Goal: Task Accomplishment & Management: Manage account settings

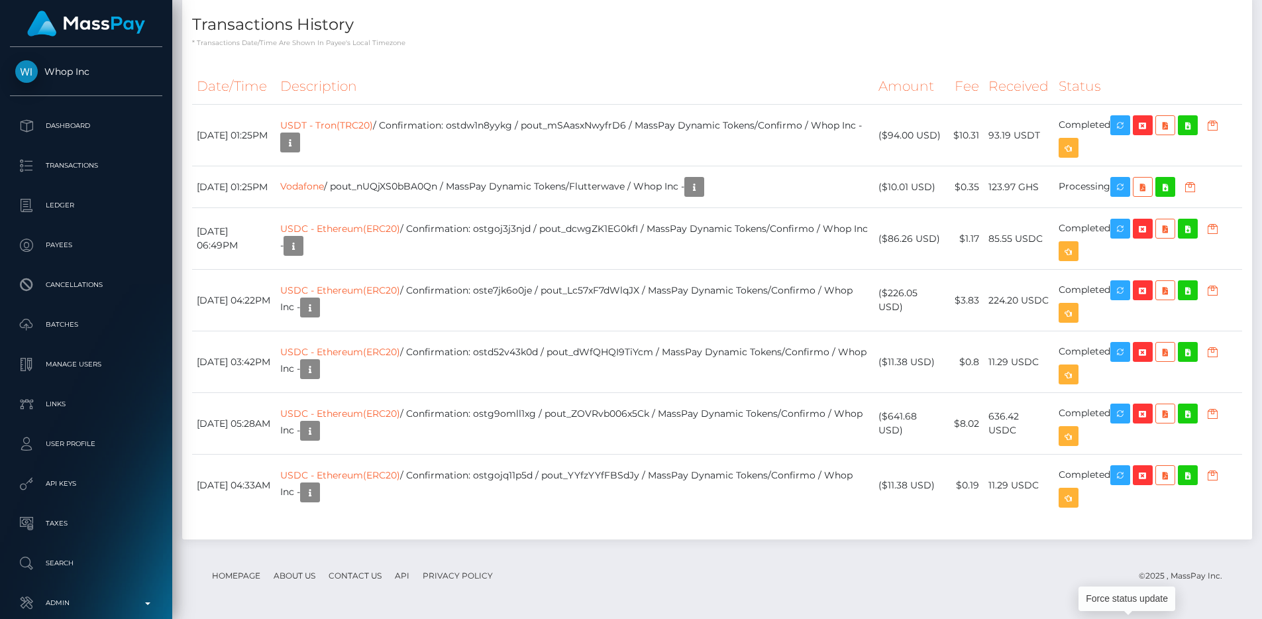
scroll to position [159, 337]
click at [669, 74] on th "Description" at bounding box center [575, 86] width 598 height 36
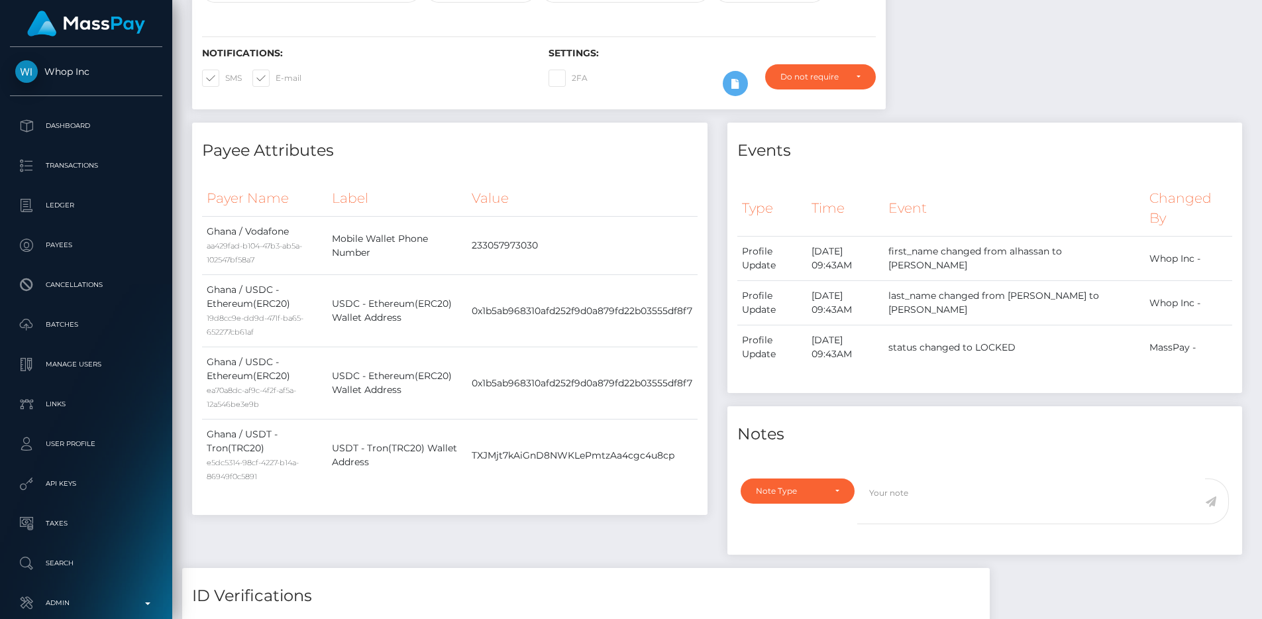
scroll to position [198, 0]
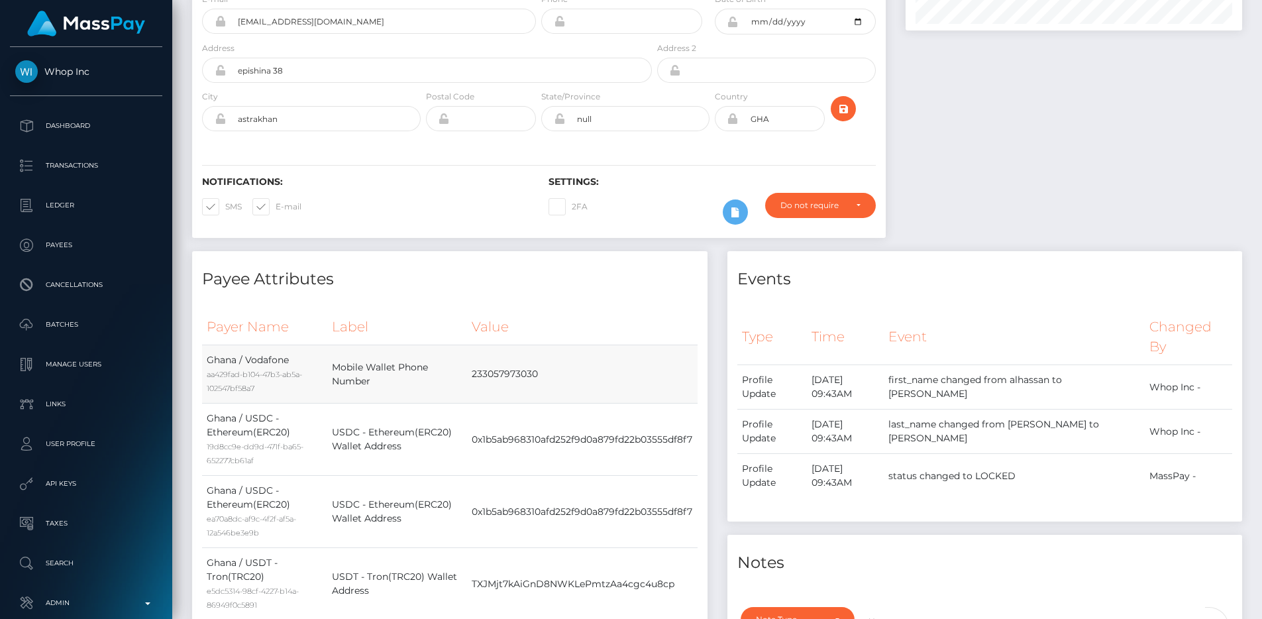
drag, startPoint x: 492, startPoint y: 374, endPoint x: 540, endPoint y: 371, distance: 48.4
click at [540, 371] on td "233057973030" at bounding box center [582, 374] width 230 height 58
copy td "57973030"
click at [537, 335] on th "Value" at bounding box center [582, 327] width 230 height 36
click at [728, 347] on div "Type Time Event Changed By Profile Update" at bounding box center [986, 410] width 516 height 223
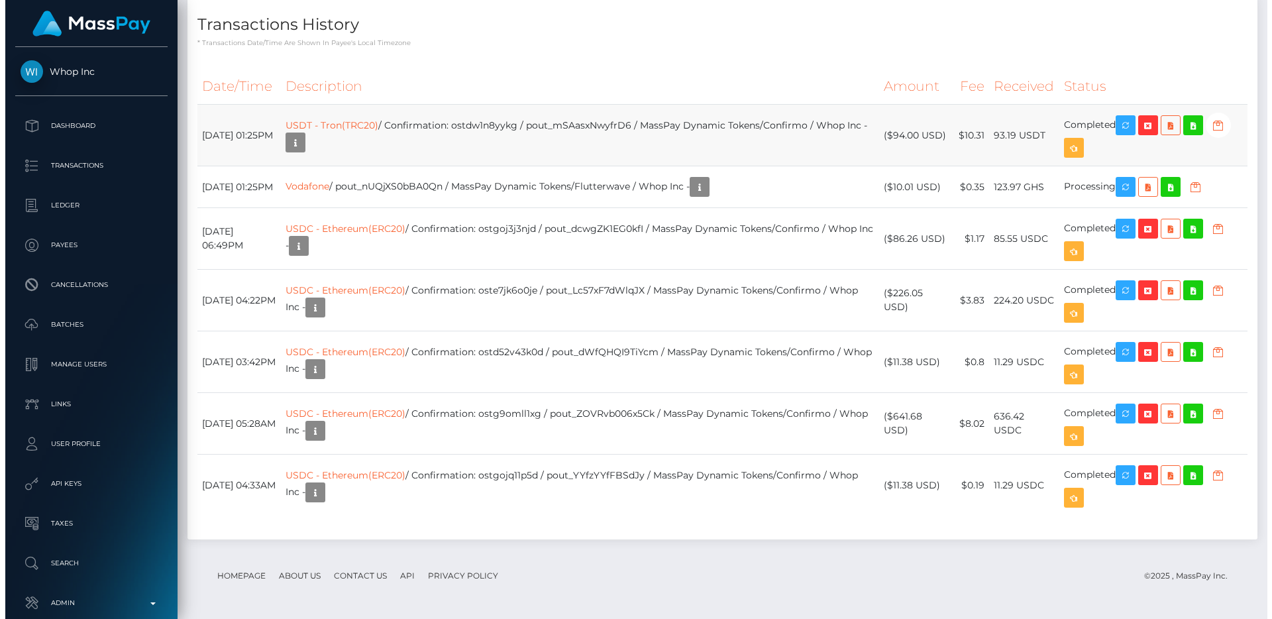
scroll to position [1519, 0]
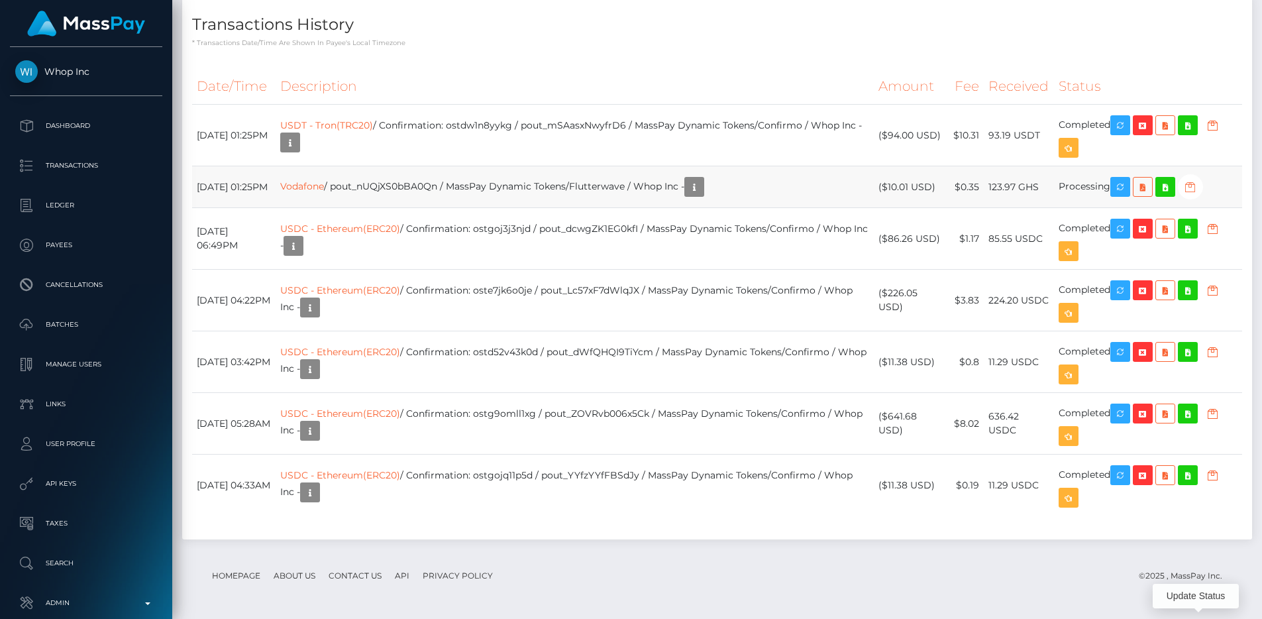
click at [1199, 195] on icon "button" at bounding box center [1191, 187] width 16 height 17
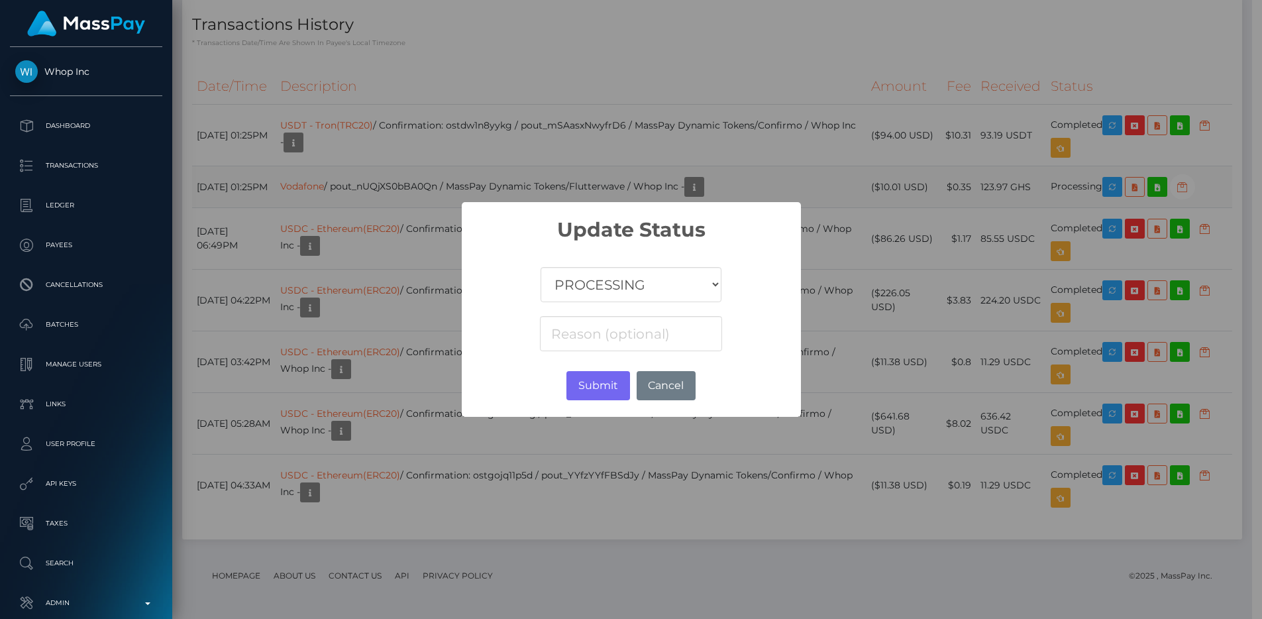
scroll to position [662460, 662283]
click at [653, 298] on select "COMPLETED CANCELLED READY_FOR_PICKUP PROCESSING" at bounding box center [636, 284] width 180 height 35
select select "CANCELLED"
click at [546, 267] on select "COMPLETED CANCELLED READY_FOR_PICKUP PROCESSING" at bounding box center [636, 284] width 180 height 35
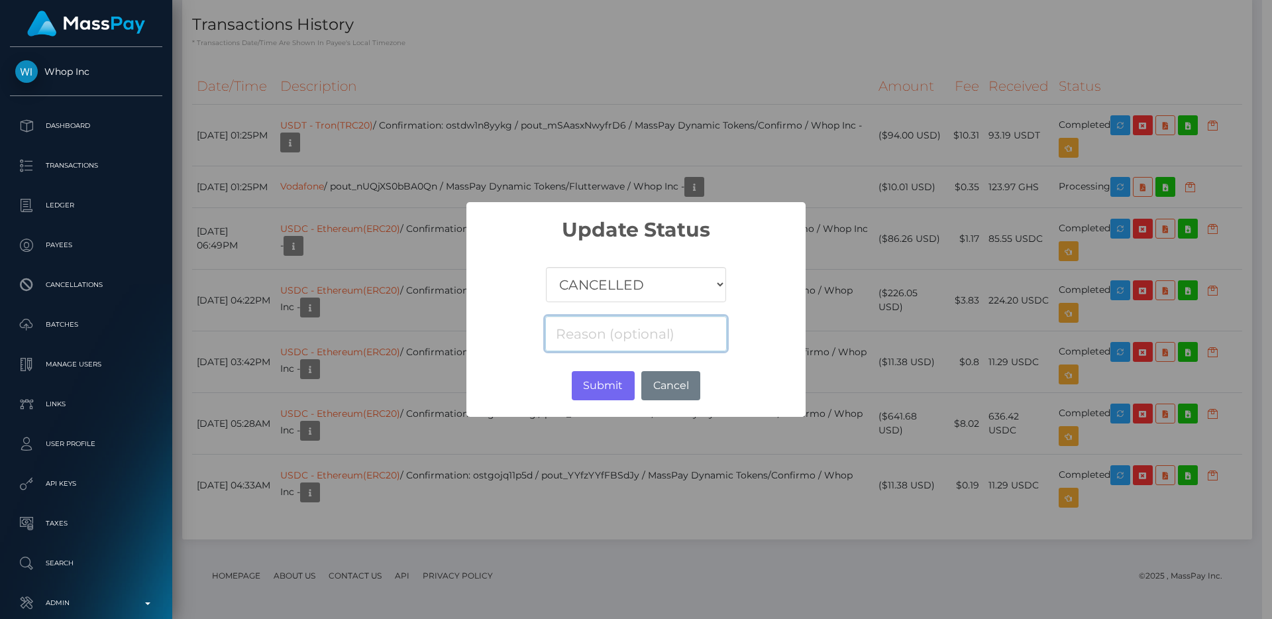
click at [620, 322] on input at bounding box center [636, 333] width 182 height 35
type input "Invalid phone number"
click at [608, 374] on button "Submit" at bounding box center [603, 385] width 63 height 29
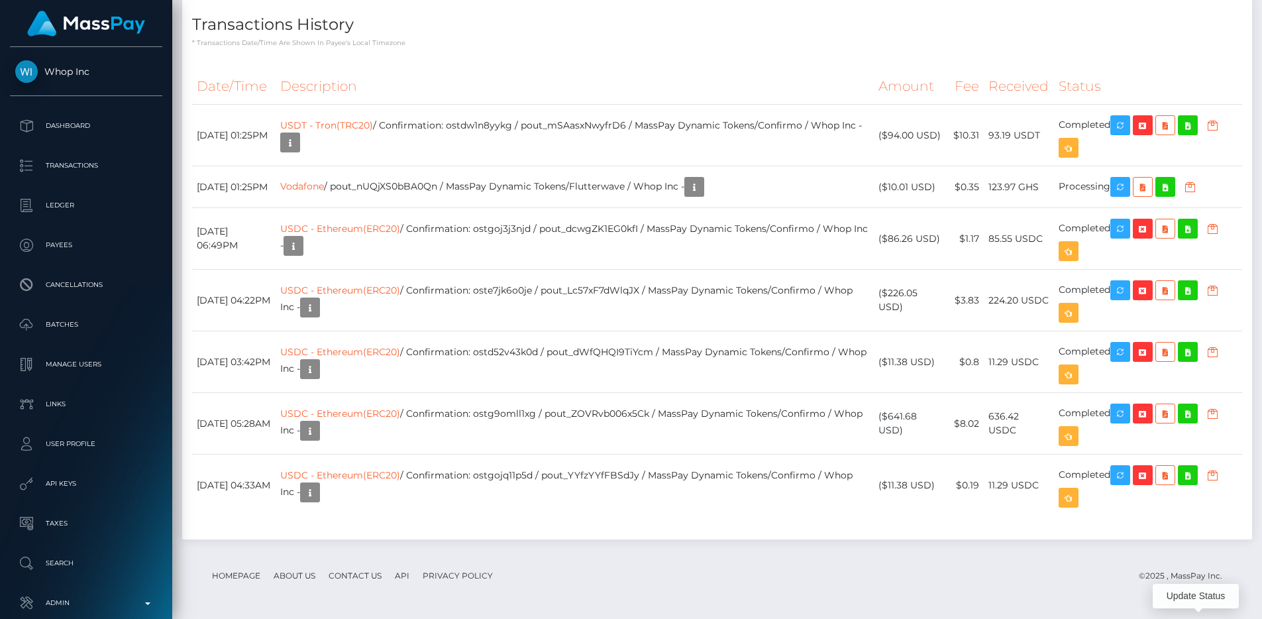
click at [796, 58] on div "Date/Time Description Amount Fee Received Status USDT - Tron(TRC20) Vodafone" at bounding box center [717, 298] width 1070 height 481
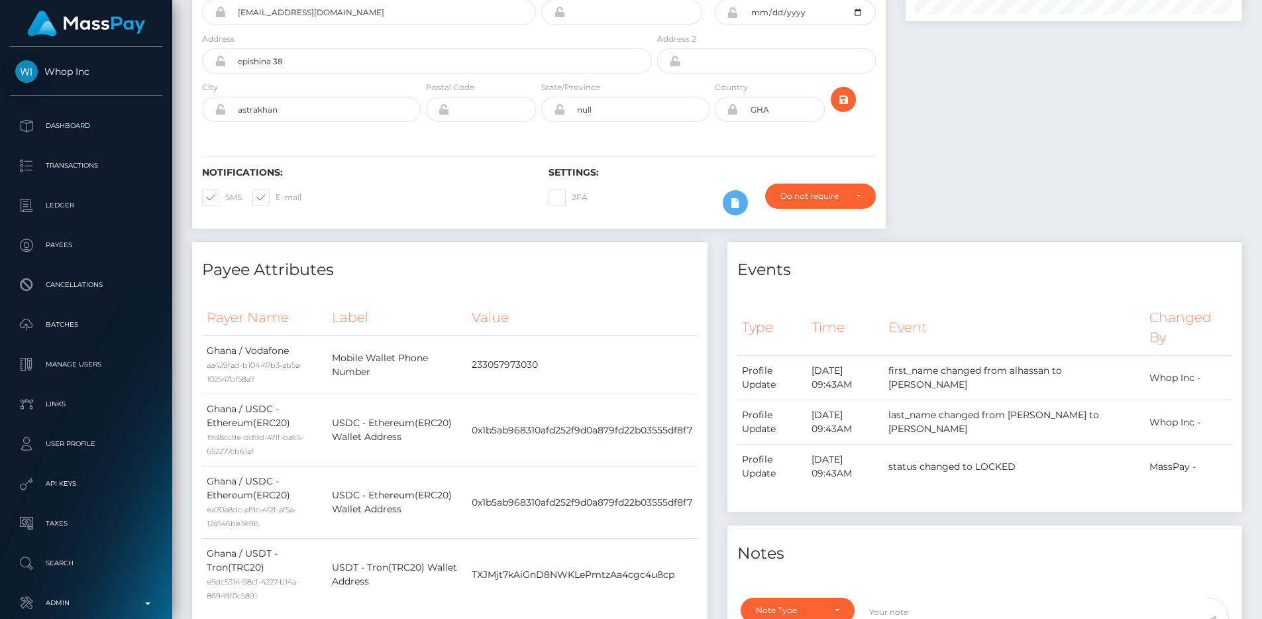
scroll to position [0, 0]
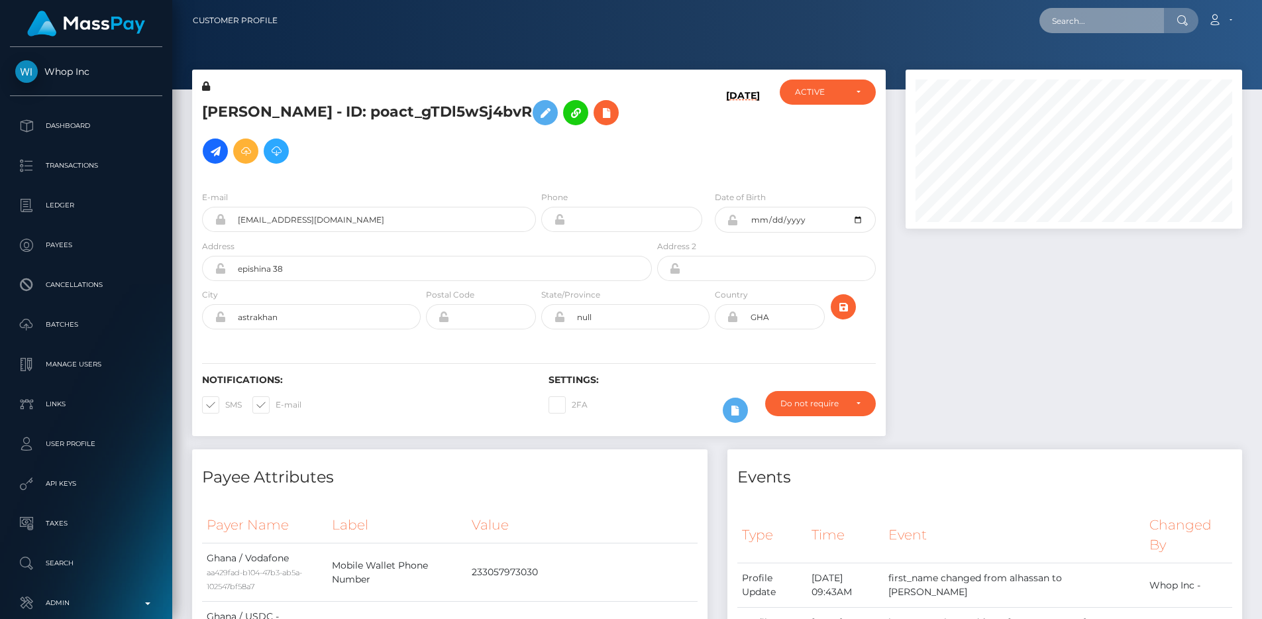
click at [1152, 23] on input "text" at bounding box center [1102, 20] width 125 height 25
paste input "68b9ab87973c3"
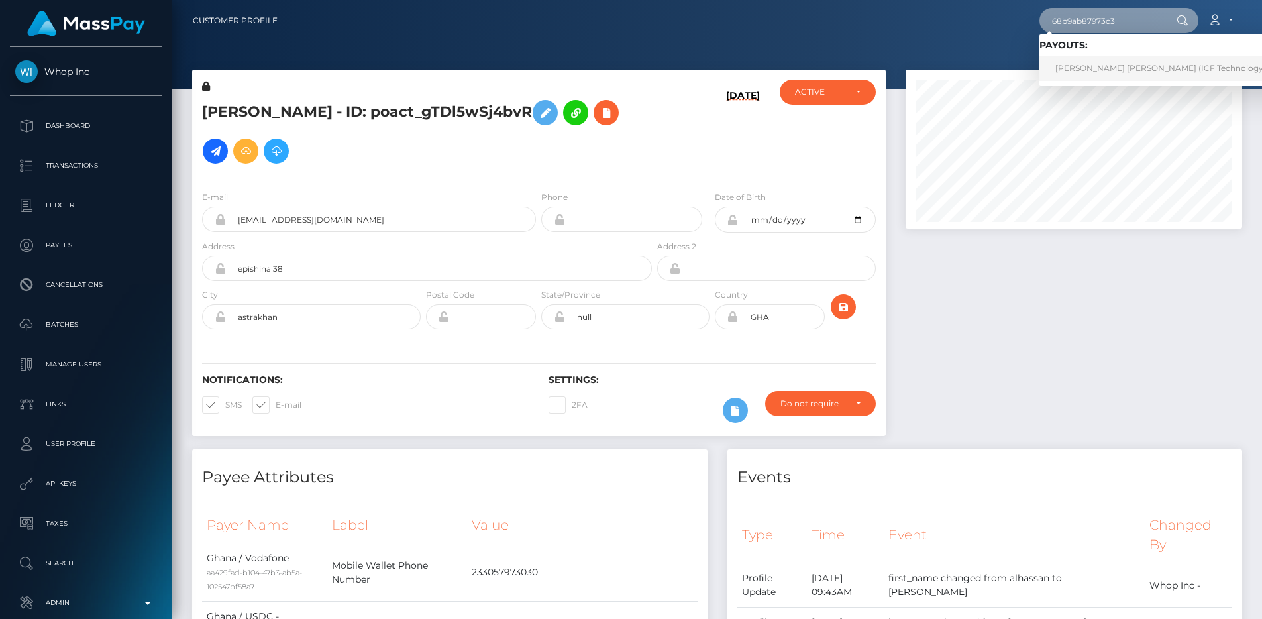
type input "68b9ab87973c3"
click at [1124, 58] on link "[PERSON_NAME] [PERSON_NAME] (ICF Technology, Inc. - )" at bounding box center [1174, 68] width 268 height 25
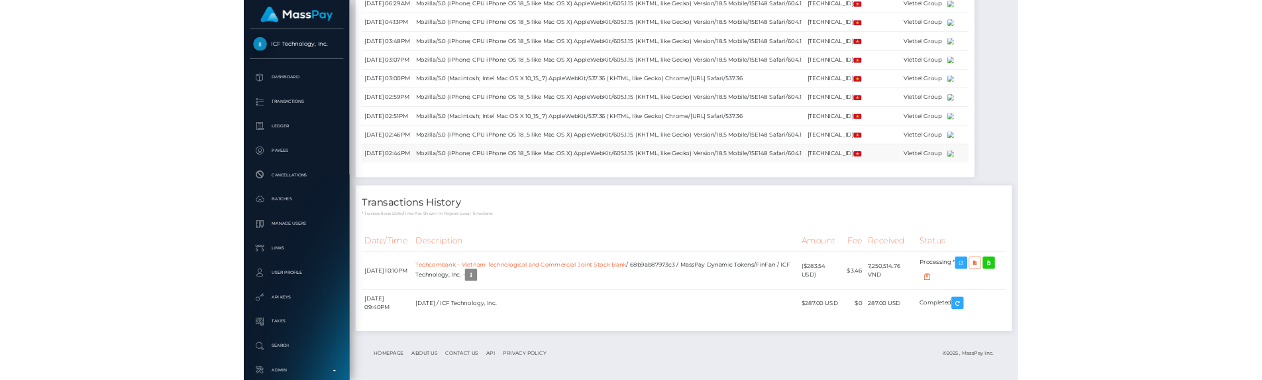
scroll to position [1601, 0]
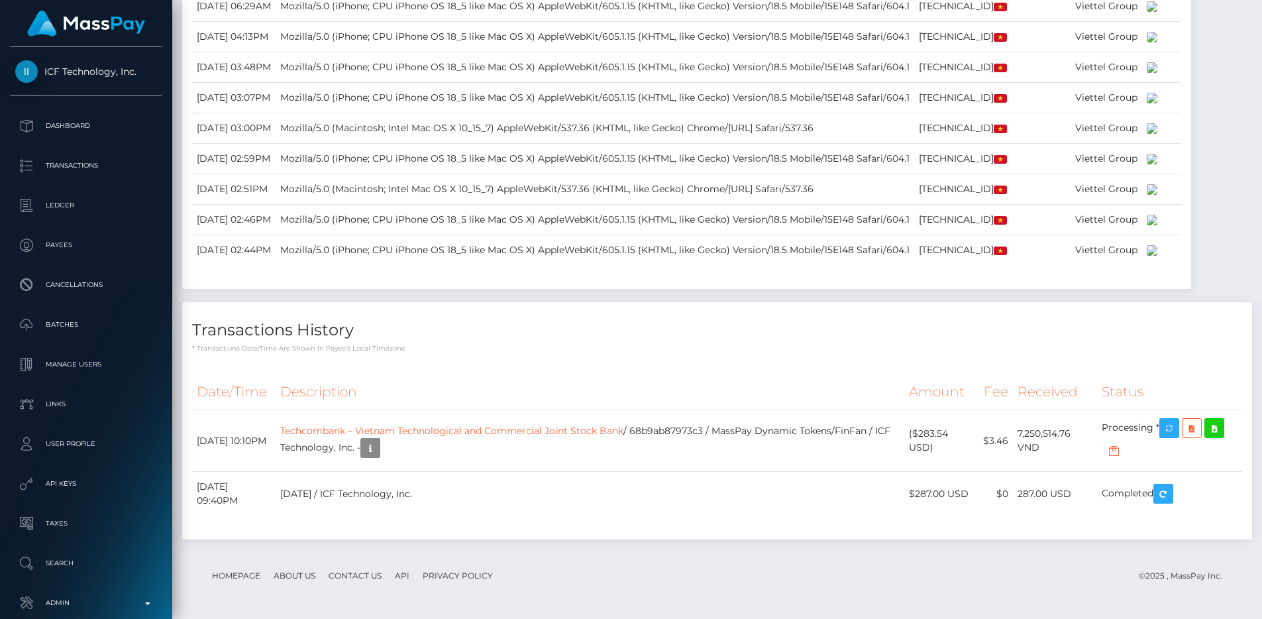
click at [617, 364] on div "Date/Time Description Amount Fee Received Status" at bounding box center [717, 452] width 1070 height 176
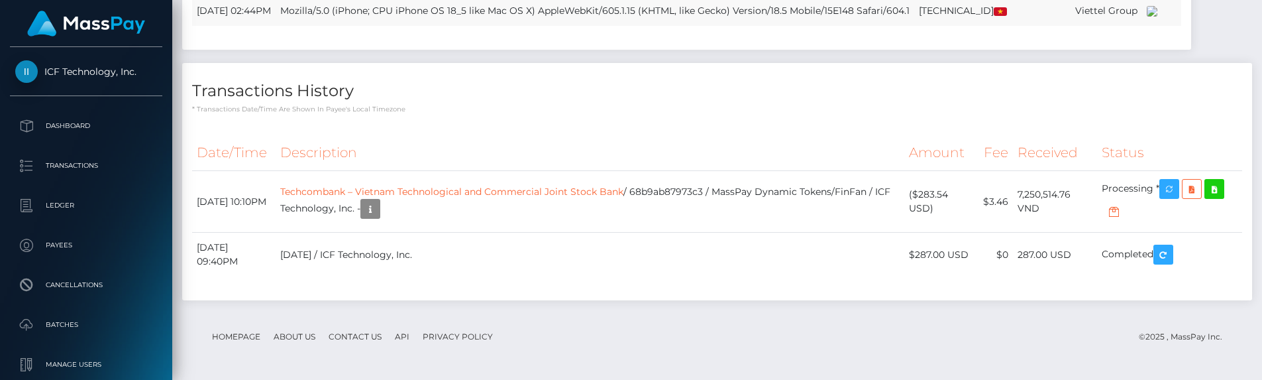
scroll to position [1807, 0]
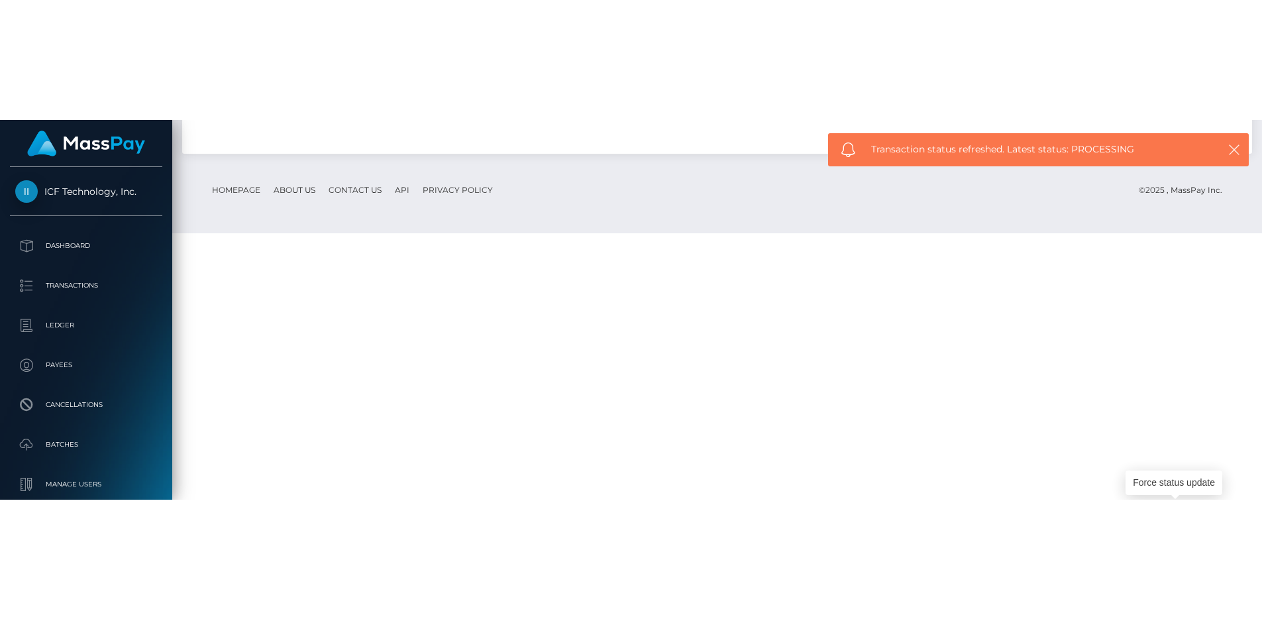
scroll to position [1601, 0]
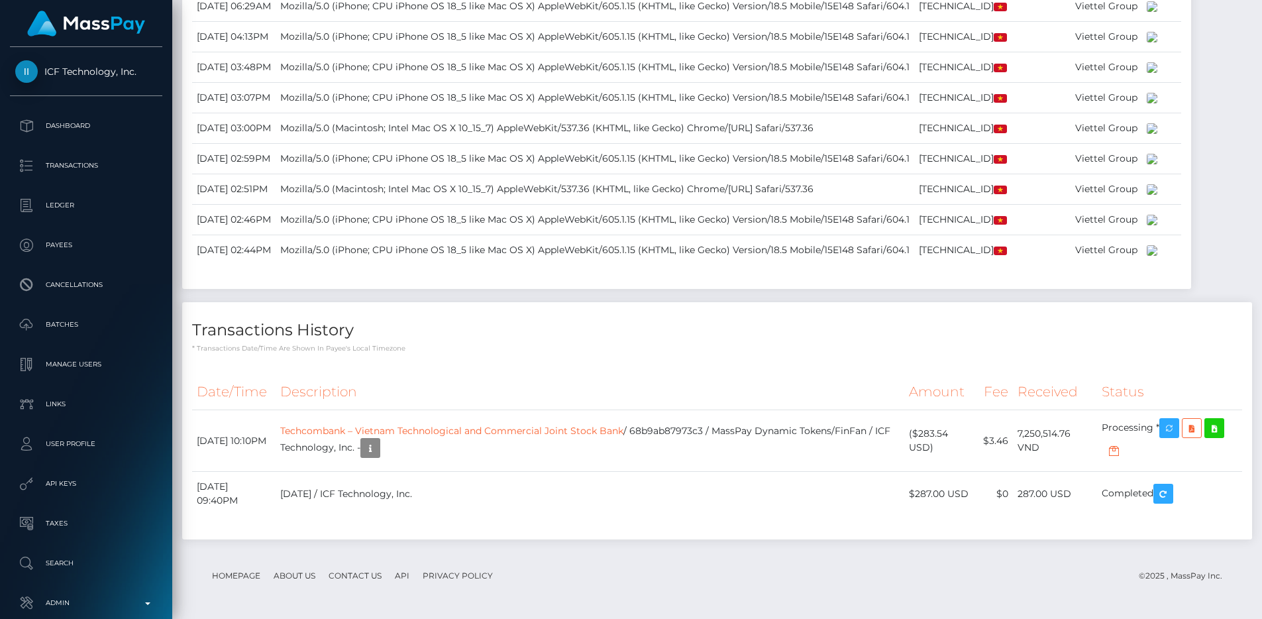
click at [575, 310] on div "Transactions History * Transactions date/time are shown in payee's local timezo…" at bounding box center [717, 327] width 1070 height 51
click at [87, 597] on p "Admin" at bounding box center [86, 603] width 142 height 20
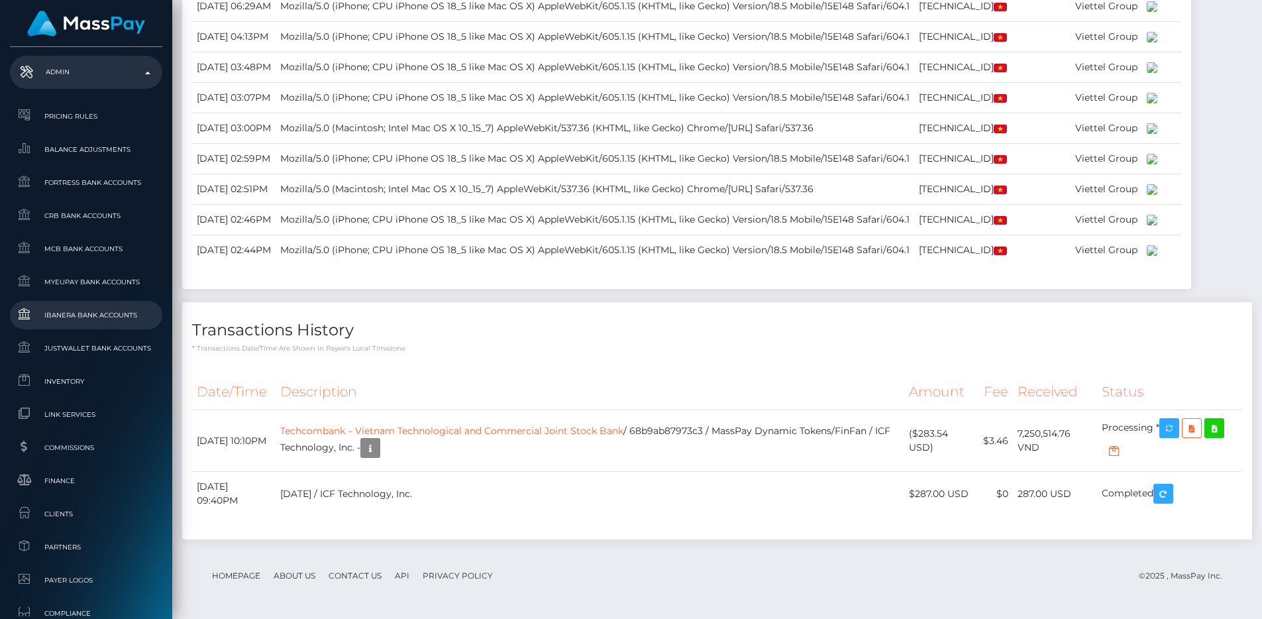
scroll to position [776, 0]
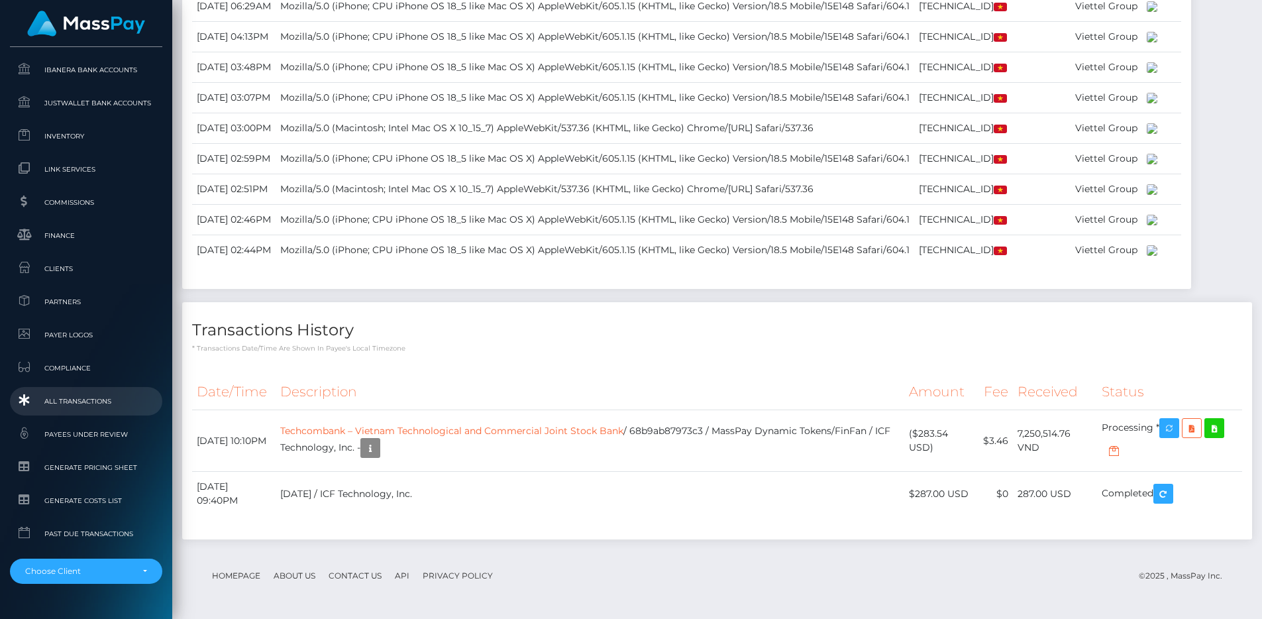
click at [80, 396] on span "All Transactions" at bounding box center [86, 401] width 142 height 15
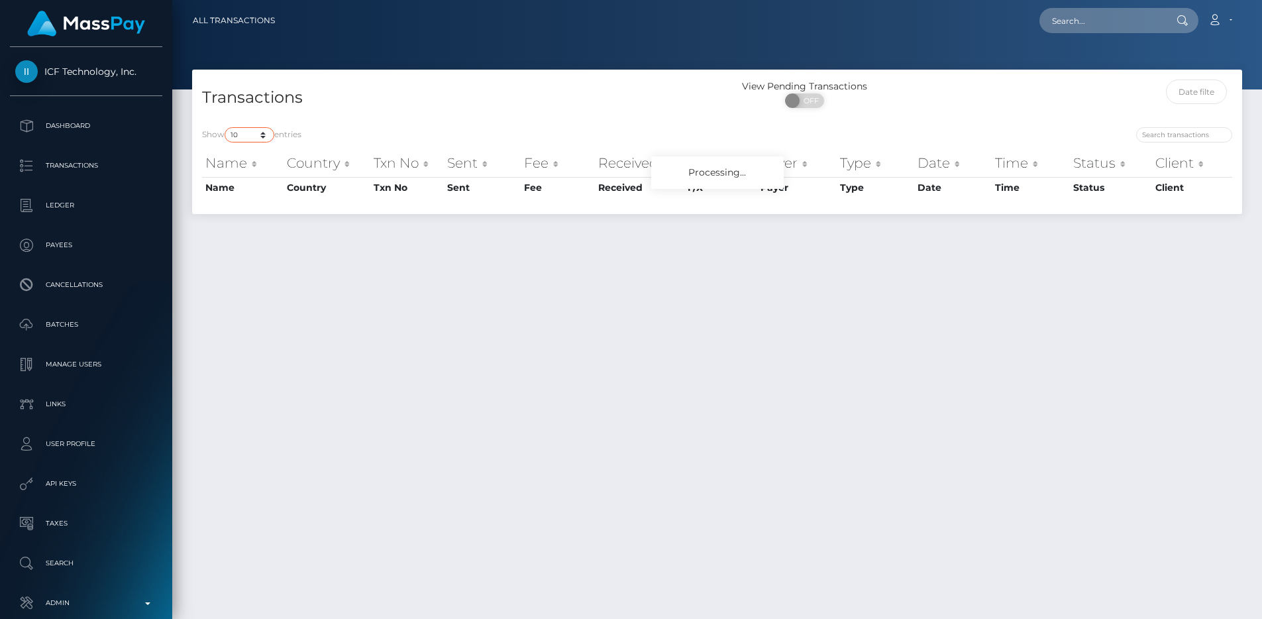
click at [245, 133] on select "10 25 50 100 250 500 1,000 3,500 All" at bounding box center [250, 134] width 50 height 15
select select "250"
click at [226, 127] on select "10 25 50 100 250 500 1,000 3,500 All" at bounding box center [250, 134] width 50 height 15
click at [380, 111] on div "Transactions" at bounding box center [454, 99] width 525 height 38
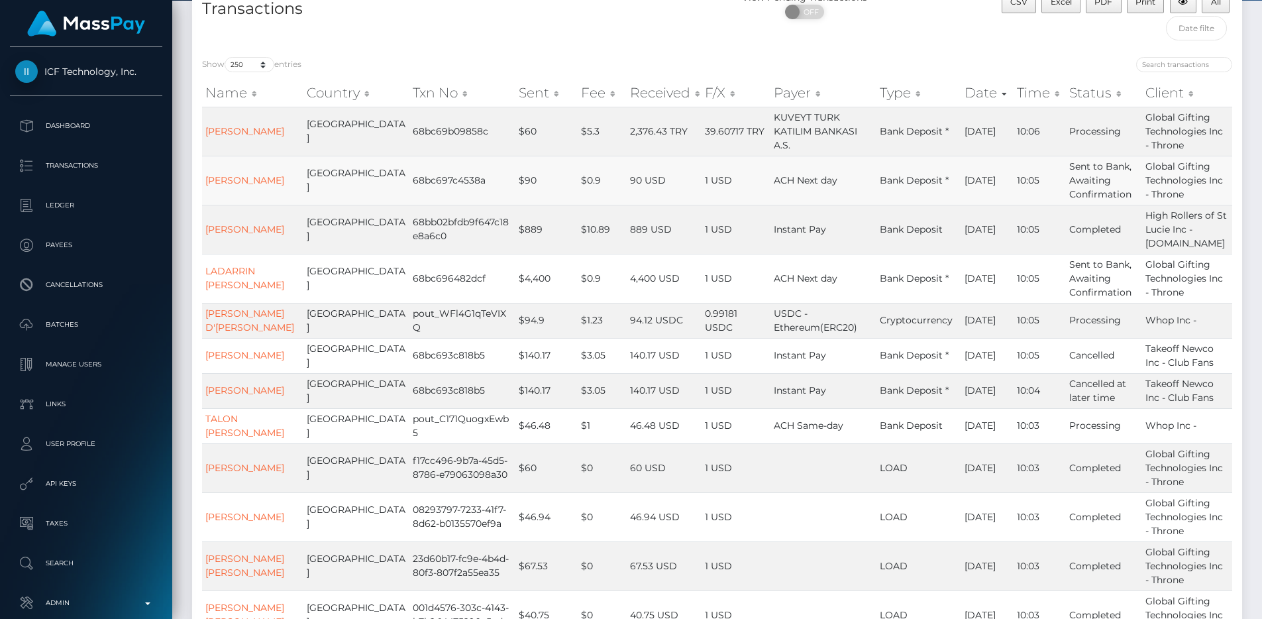
scroll to position [91, 0]
